Goal: Obtain resource: Download file/media

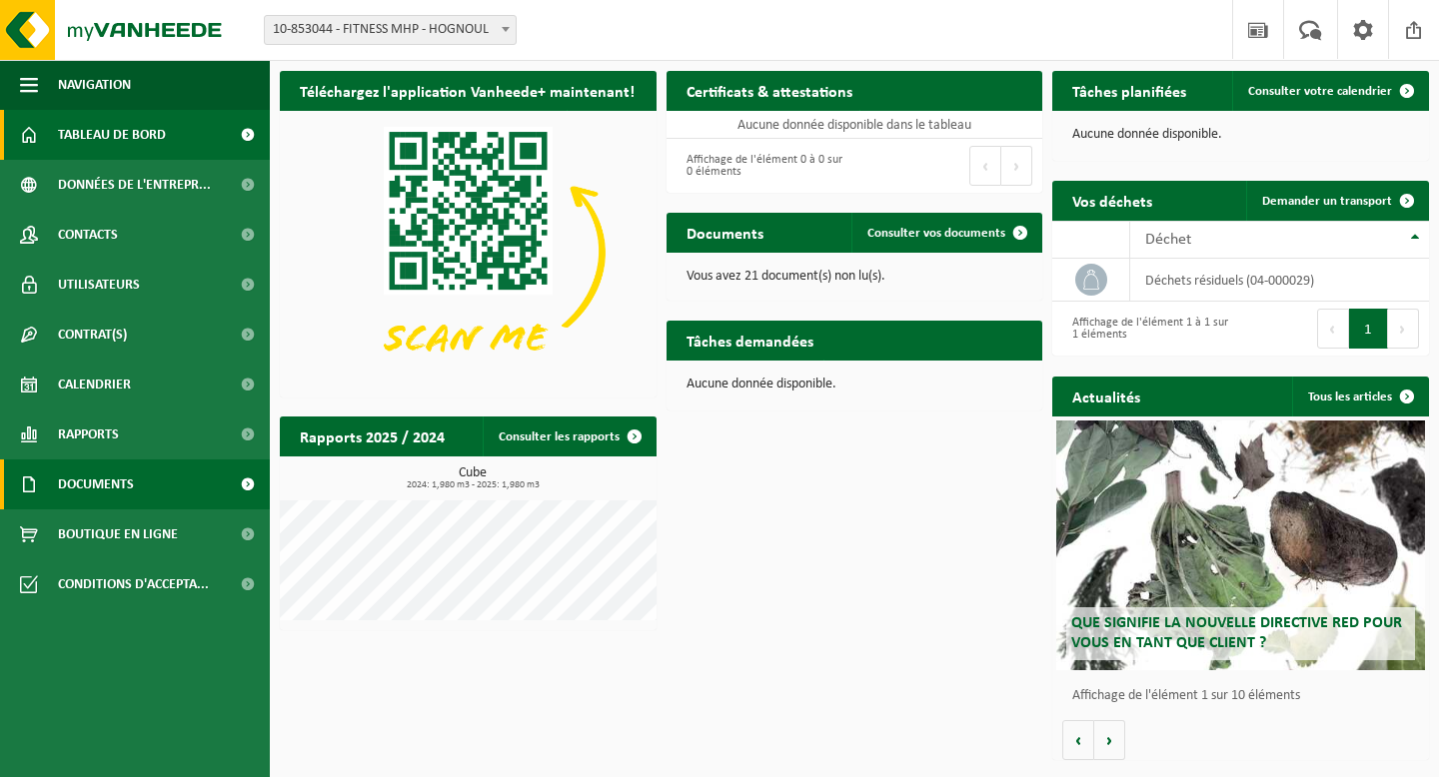
click at [247, 484] on span at bounding box center [247, 485] width 45 height 50
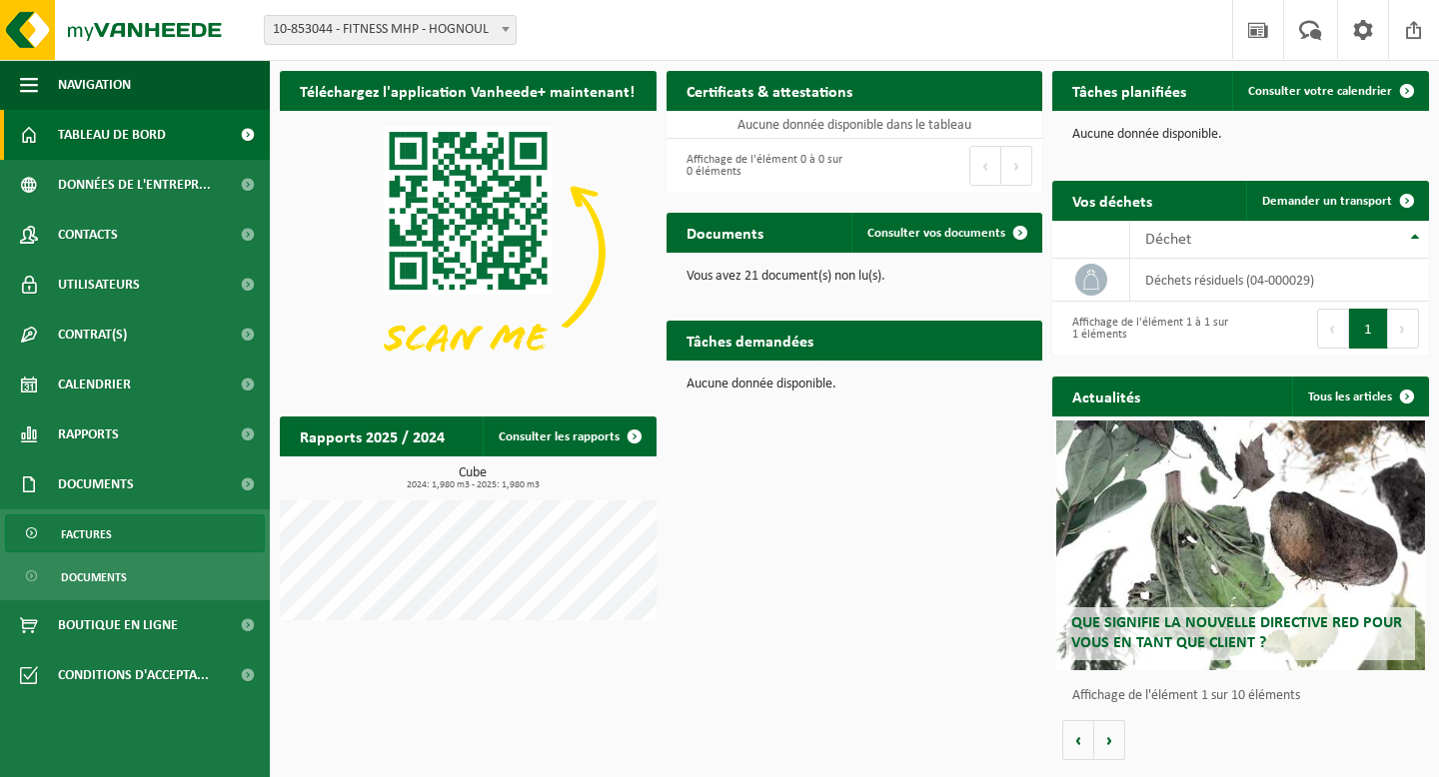
click at [95, 537] on span "Factures" at bounding box center [86, 535] width 51 height 38
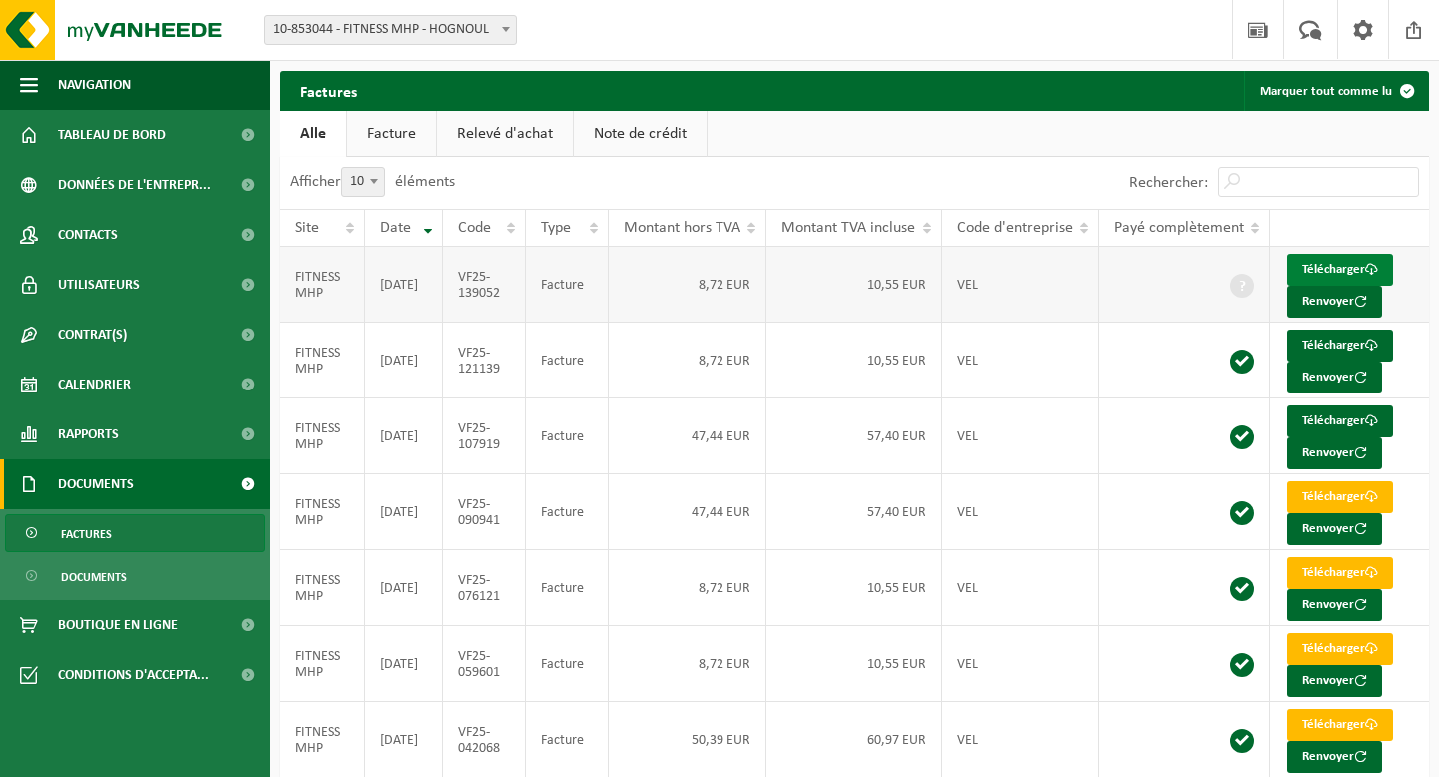
click at [1321, 268] on link "Télécharger" at bounding box center [1340, 270] width 106 height 32
click at [1328, 349] on link "Télécharger" at bounding box center [1340, 346] width 106 height 32
click at [1313, 424] on link "Télécharger" at bounding box center [1340, 422] width 106 height 32
